Goal: Use online tool/utility

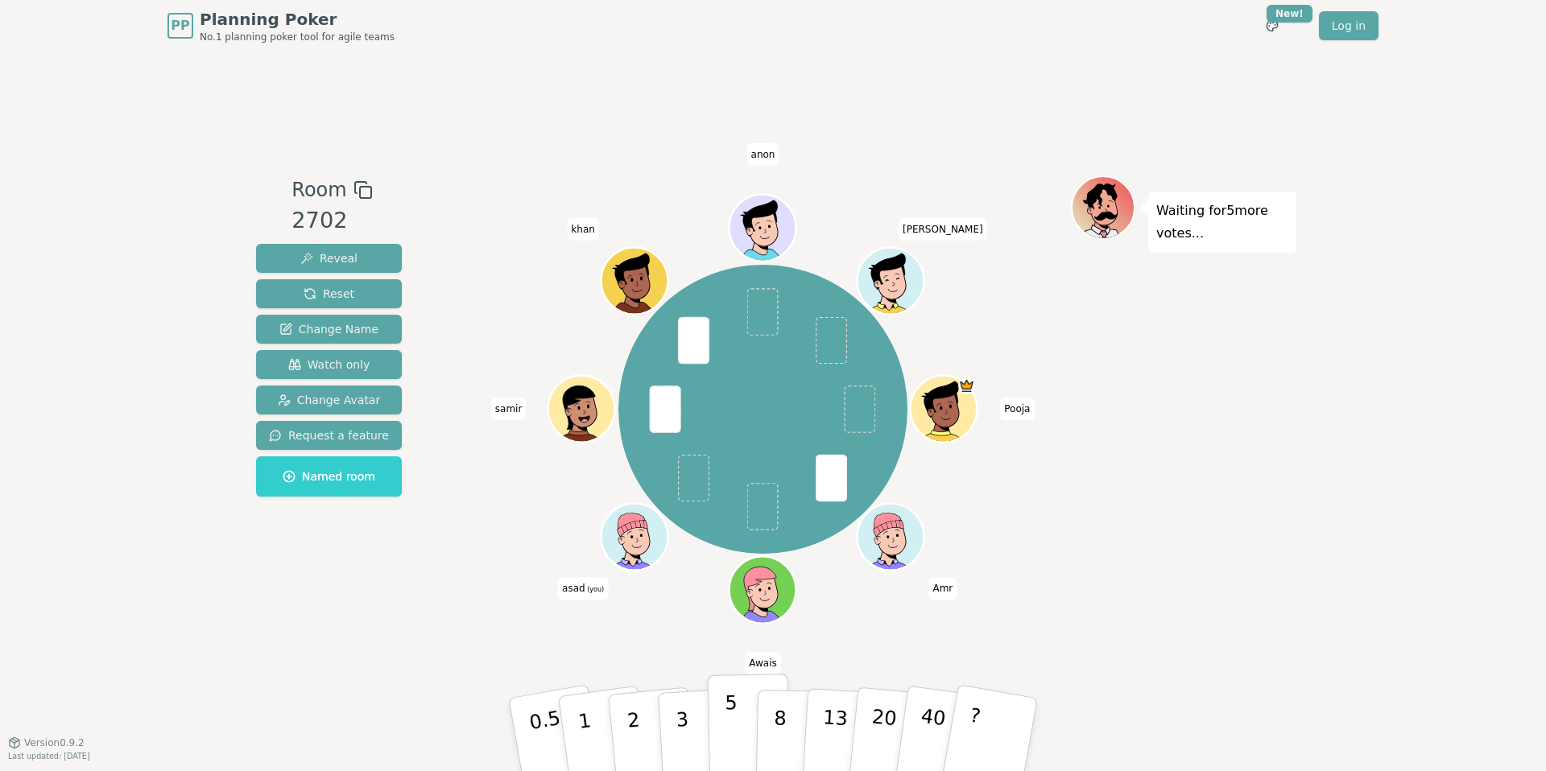
click at [730, 730] on p "5" at bounding box center [732, 735] width 14 height 87
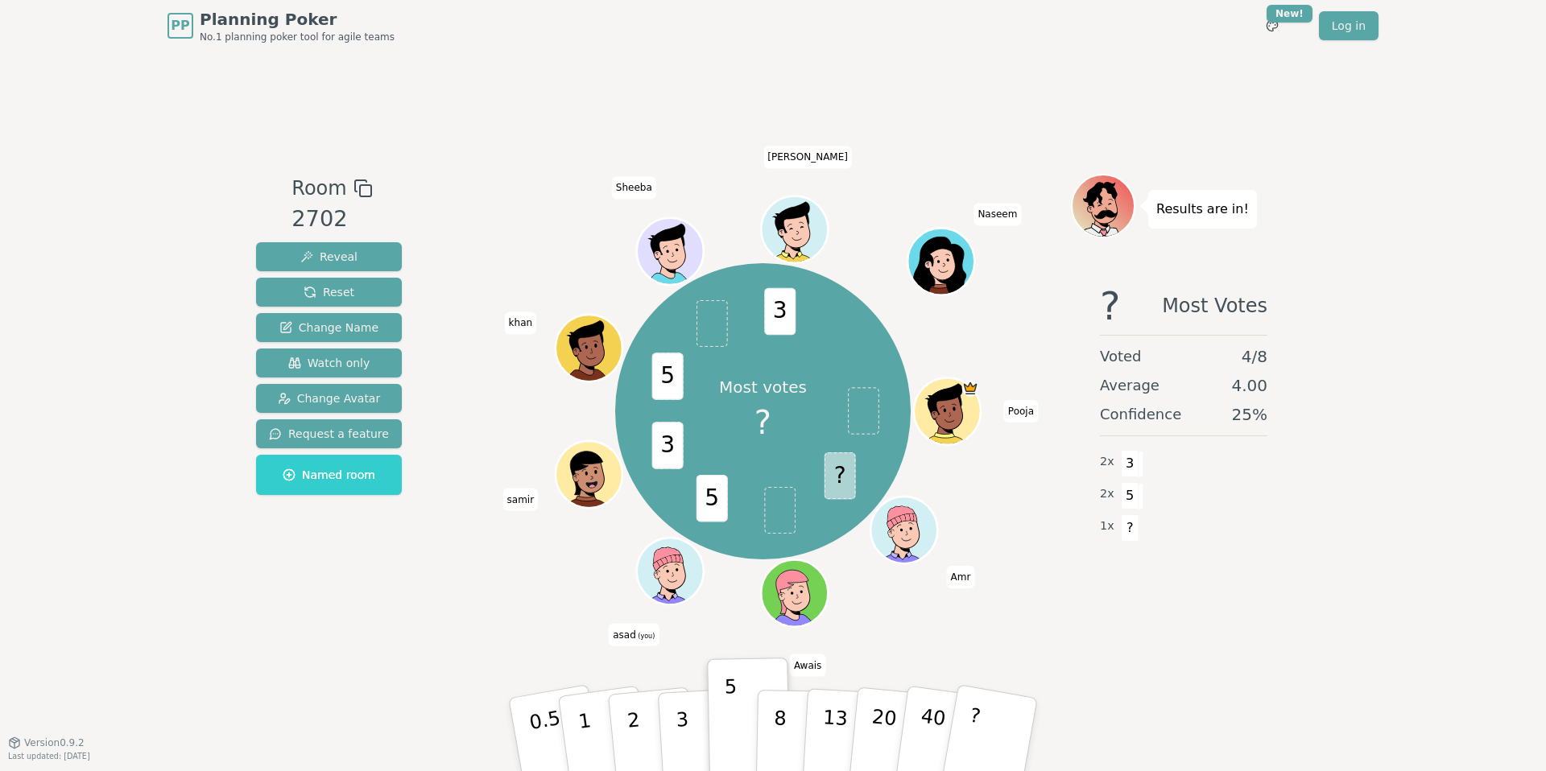
click at [1432, 233] on div "PP Planning Poker No.1 planning poker tool for agile teams Toggle theme New! Lo…" at bounding box center [773, 385] width 1546 height 771
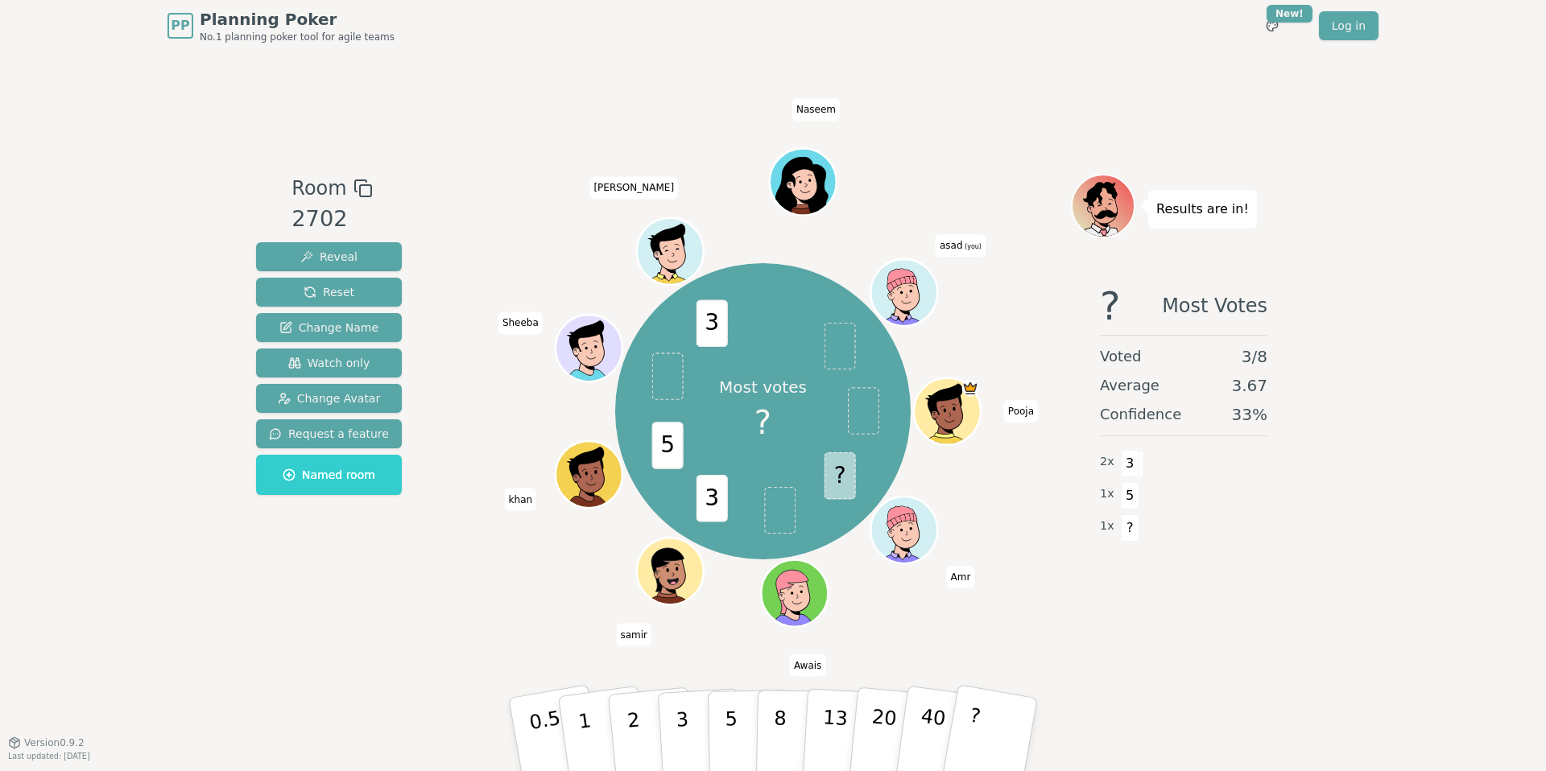
click at [358, 187] on icon at bounding box center [363, 188] width 19 height 19
click at [418, 147] on div "Room 2702 Reveal Reset Change Name Watch only Change Avatar Request a feature N…" at bounding box center [773, 397] width 1047 height 691
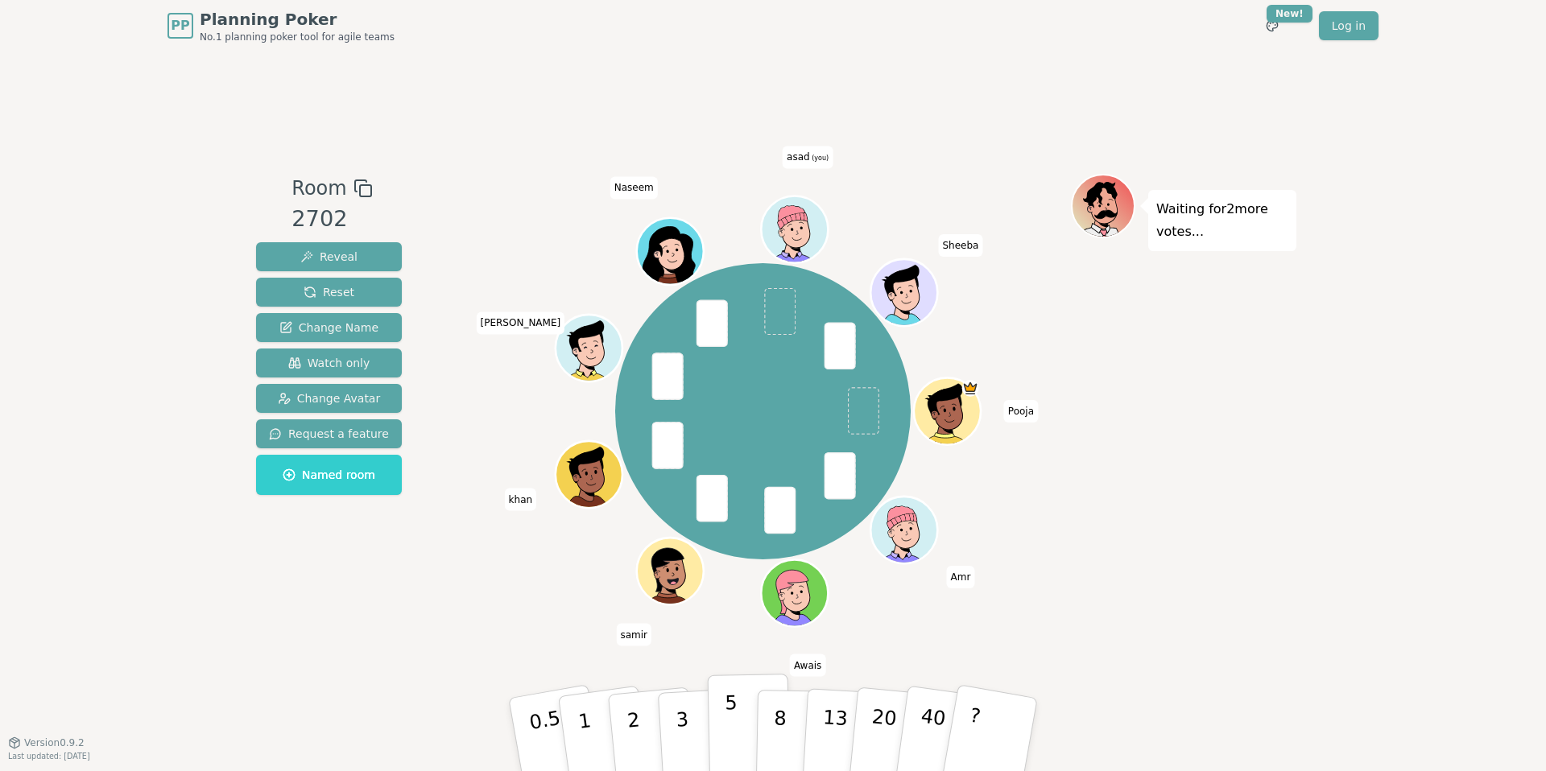
click at [716, 738] on div "0.5 1 2 3 5 8 13 20 40 ?" at bounding box center [772, 735] width 483 height 56
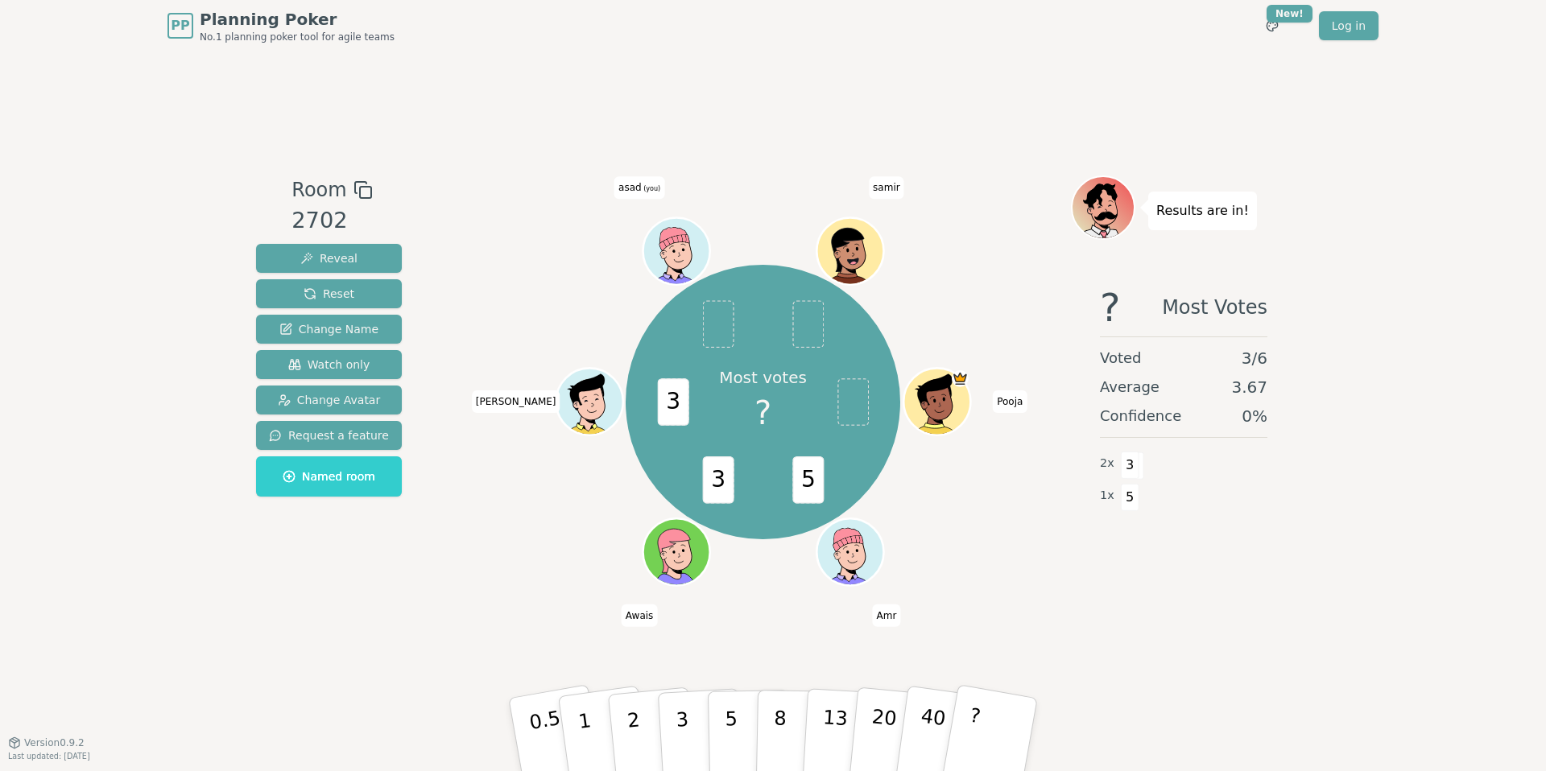
click at [547, 210] on div "Most votes ? 5 3 3 Pooja Amr Awais Umais asad (you) samir" at bounding box center [763, 402] width 616 height 395
